Goal: Transaction & Acquisition: Purchase product/service

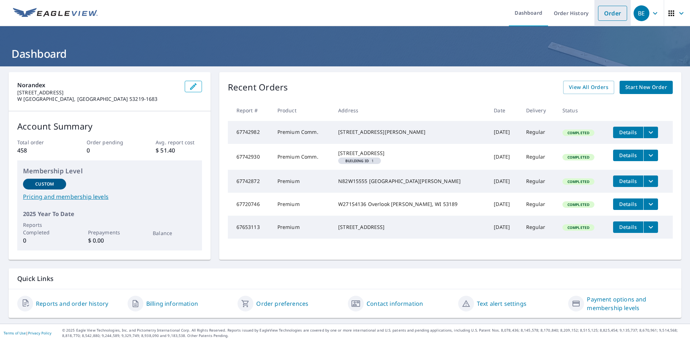
click at [604, 14] on link "Order" at bounding box center [612, 13] width 29 height 15
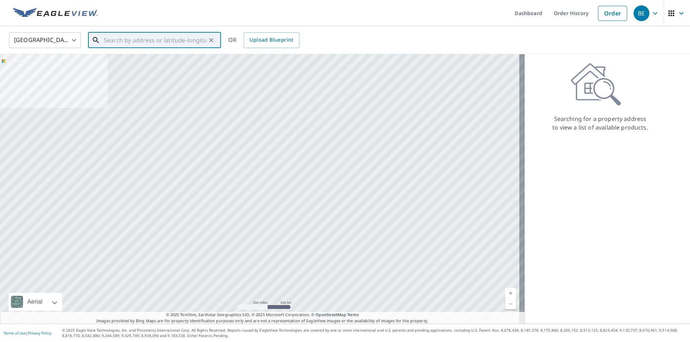
click at [164, 33] on input "text" at bounding box center [155, 40] width 102 height 20
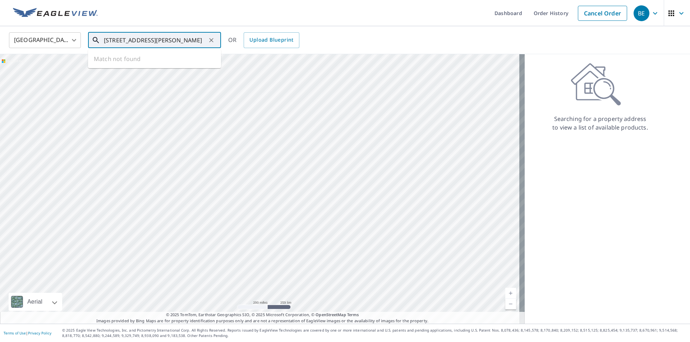
scroll to position [0, 37]
type input "[STREET_ADDRESS][PERSON_NAME]"
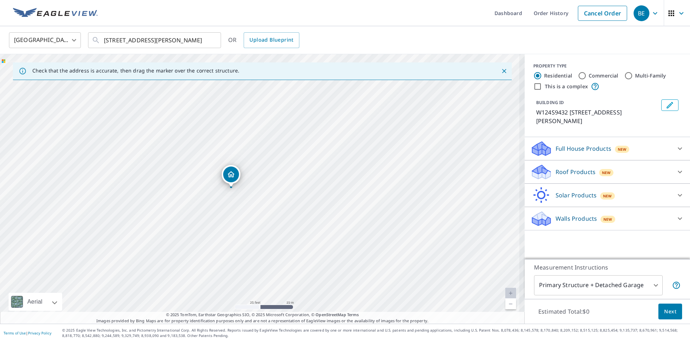
drag, startPoint x: 224, startPoint y: 200, endPoint x: 287, endPoint y: 146, distance: 83.1
click at [287, 146] on div "W124S9432 [GEOGRAPHIC_DATA][PERSON_NAME][PERSON_NAME]" at bounding box center [262, 189] width 524 height 270
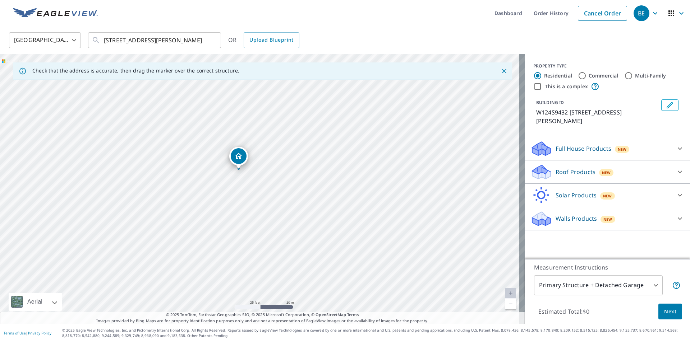
drag, startPoint x: 253, startPoint y: 185, endPoint x: 254, endPoint y: 170, distance: 15.5
click at [254, 170] on div "W124S9432 [GEOGRAPHIC_DATA][PERSON_NAME][PERSON_NAME]" at bounding box center [262, 189] width 524 height 270
drag, startPoint x: 240, startPoint y: 161, endPoint x: 221, endPoint y: 177, distance: 24.4
click at [221, 177] on div "W124S9432 [GEOGRAPHIC_DATA][PERSON_NAME][PERSON_NAME]" at bounding box center [262, 189] width 524 height 270
drag, startPoint x: 260, startPoint y: 178, endPoint x: 264, endPoint y: 159, distance: 19.5
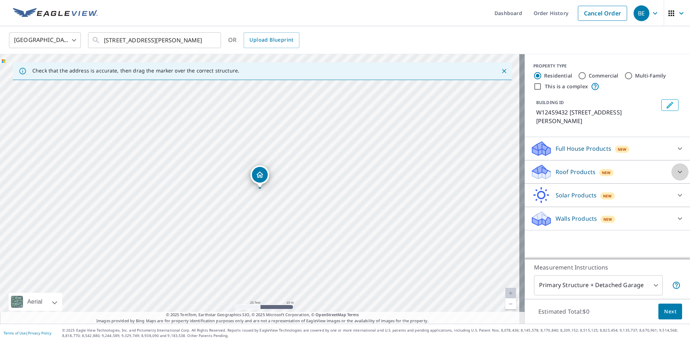
click at [671, 172] on div at bounding box center [679, 171] width 17 height 17
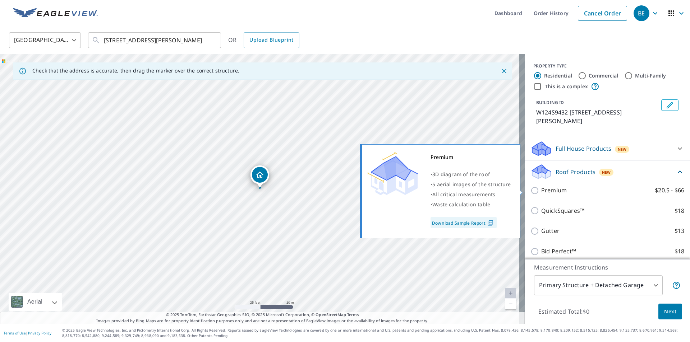
click at [584, 193] on label "Premium $20.5 - $66" at bounding box center [612, 190] width 143 height 9
click at [541, 193] on input "Premium $20.5 - $66" at bounding box center [535, 190] width 11 height 9
checkbox input "true"
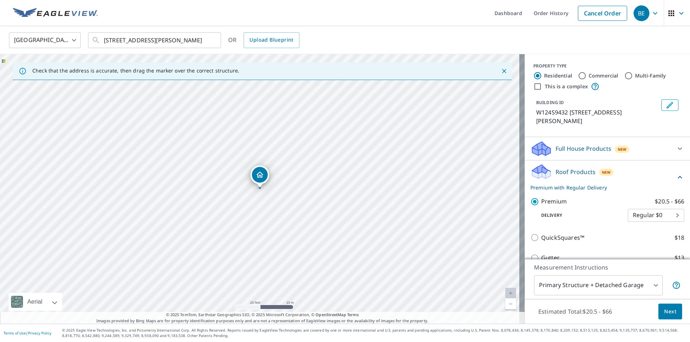
click at [664, 310] on span "Next" at bounding box center [670, 312] width 12 height 9
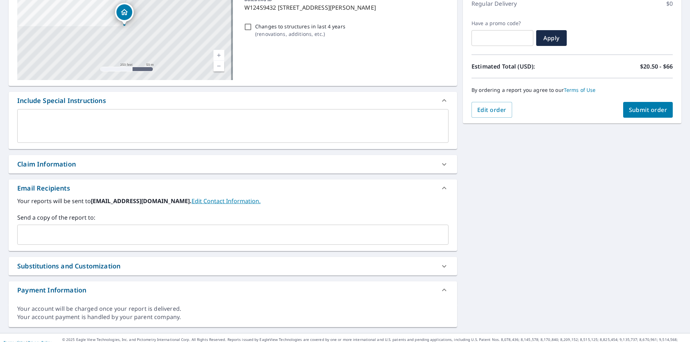
scroll to position [115, 0]
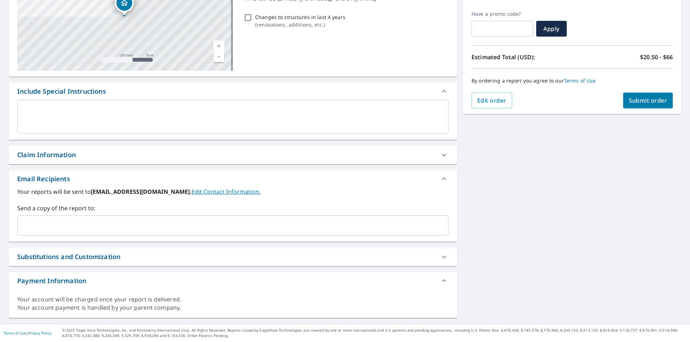
click at [174, 224] on input "text" at bounding box center [227, 226] width 414 height 14
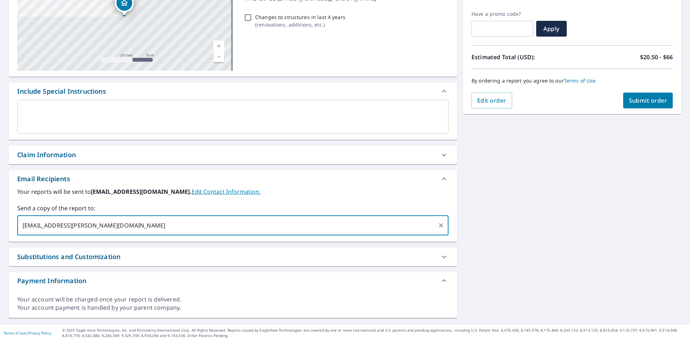
scroll to position [79, 0]
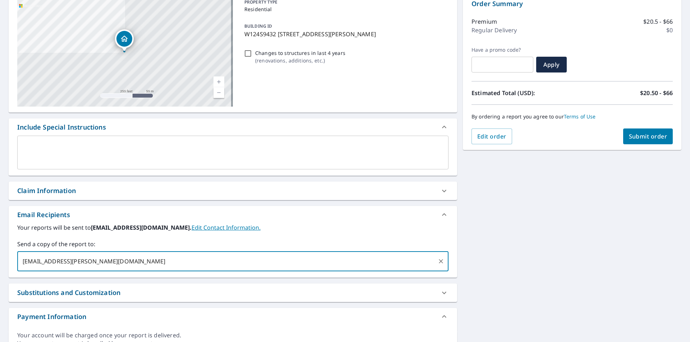
type input "[EMAIL_ADDRESS][PERSON_NAME][DOMAIN_NAME]"
click at [167, 205] on div "W124S9432 [GEOGRAPHIC_DATA][PERSON_NAME][PERSON_NAME] A standard road map Aeria…" at bounding box center [233, 173] width 448 height 361
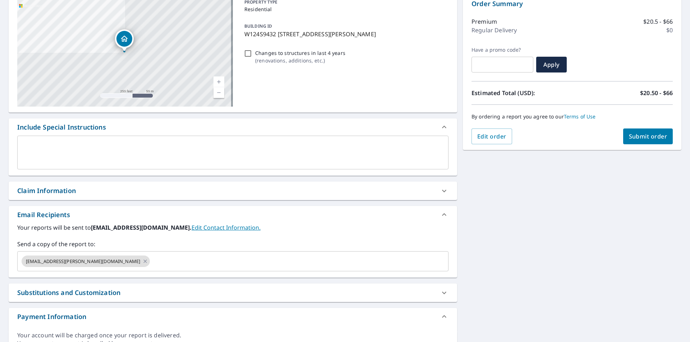
click at [165, 186] on div "Claim Information" at bounding box center [226, 191] width 418 height 10
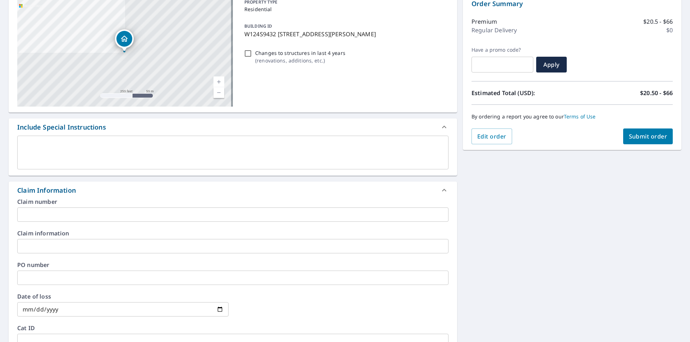
click at [50, 276] on input "text" at bounding box center [232, 278] width 431 height 14
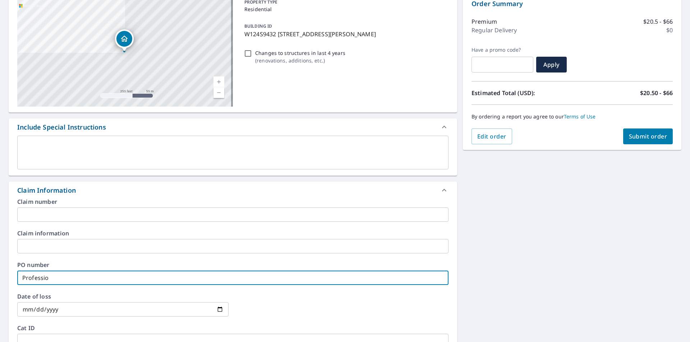
type input "professional builders"
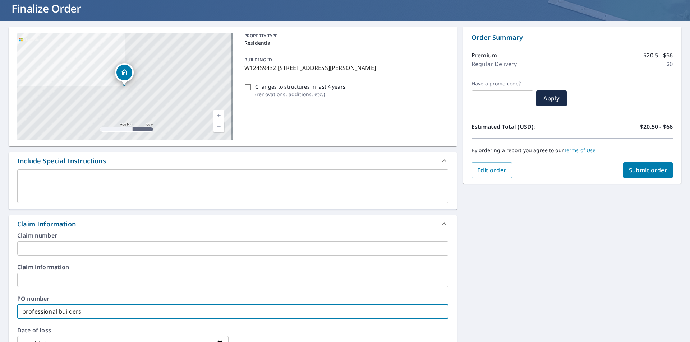
scroll to position [43, 0]
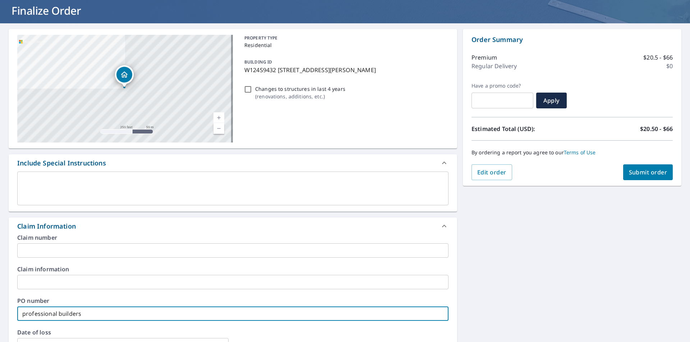
click at [658, 173] on span "Submit order" at bounding box center [648, 172] width 38 height 8
